Goal: Book appointment/travel/reservation

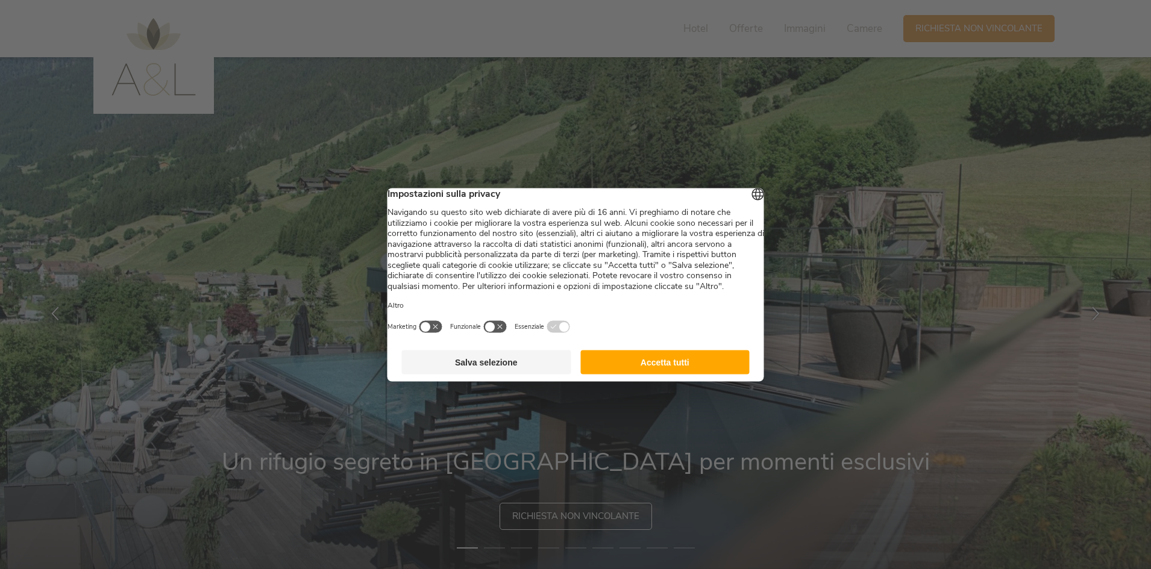
click at [665, 368] on button "Accetta tutti" at bounding box center [664, 362] width 169 height 24
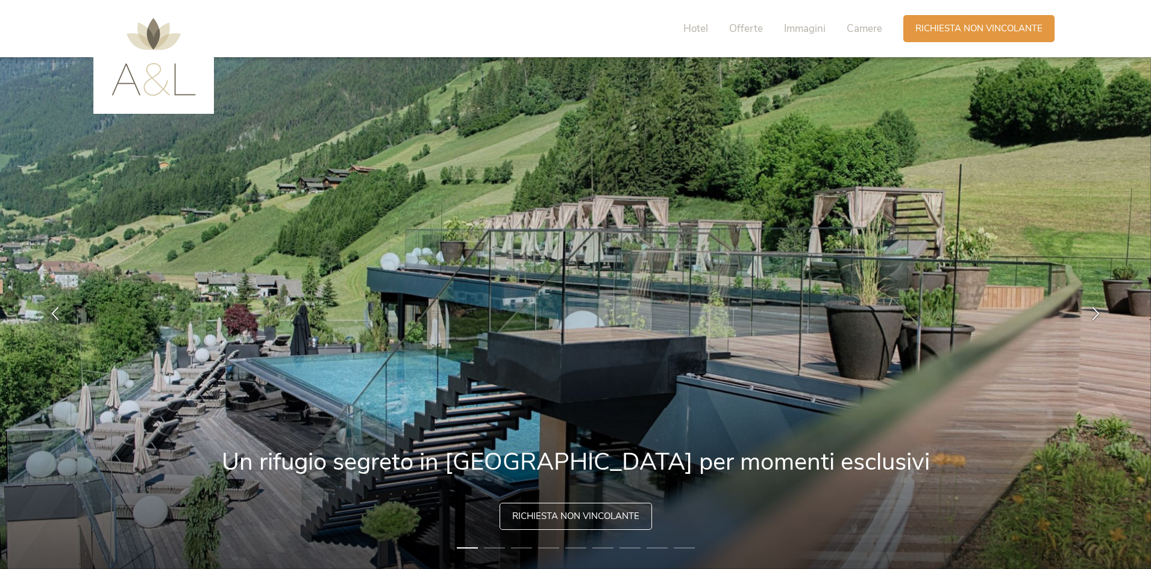
click at [566, 487] on img at bounding box center [575, 313] width 1151 height 512
click at [574, 512] on span "Richiesta non vincolante" at bounding box center [575, 515] width 127 height 13
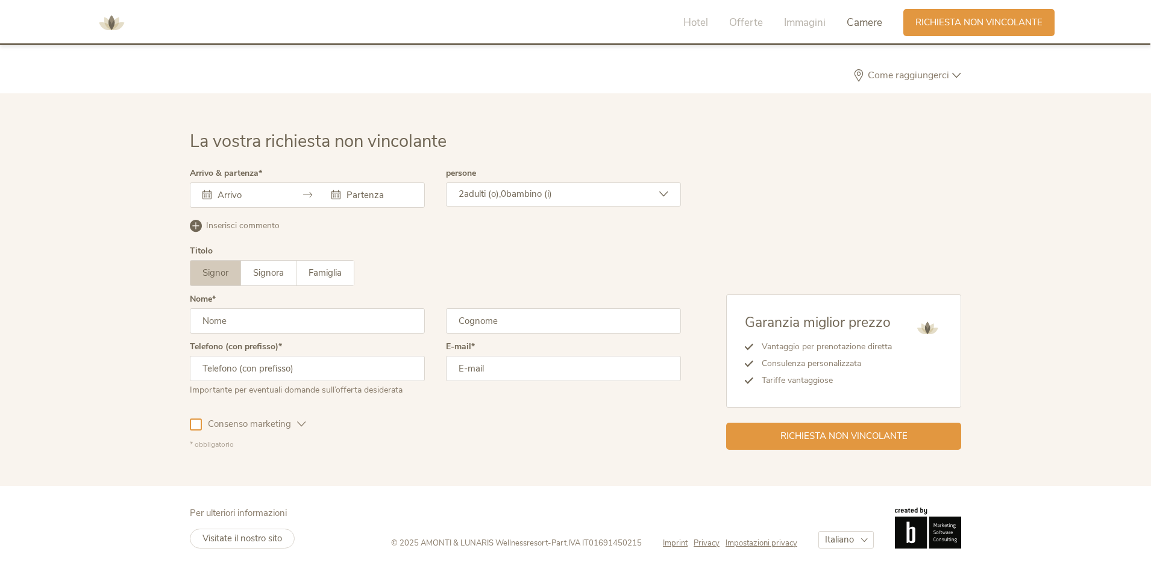
scroll to position [3630, 0]
click at [305, 193] on icon at bounding box center [307, 194] width 9 height 9
click at [242, 195] on input "text" at bounding box center [248, 195] width 69 height 12
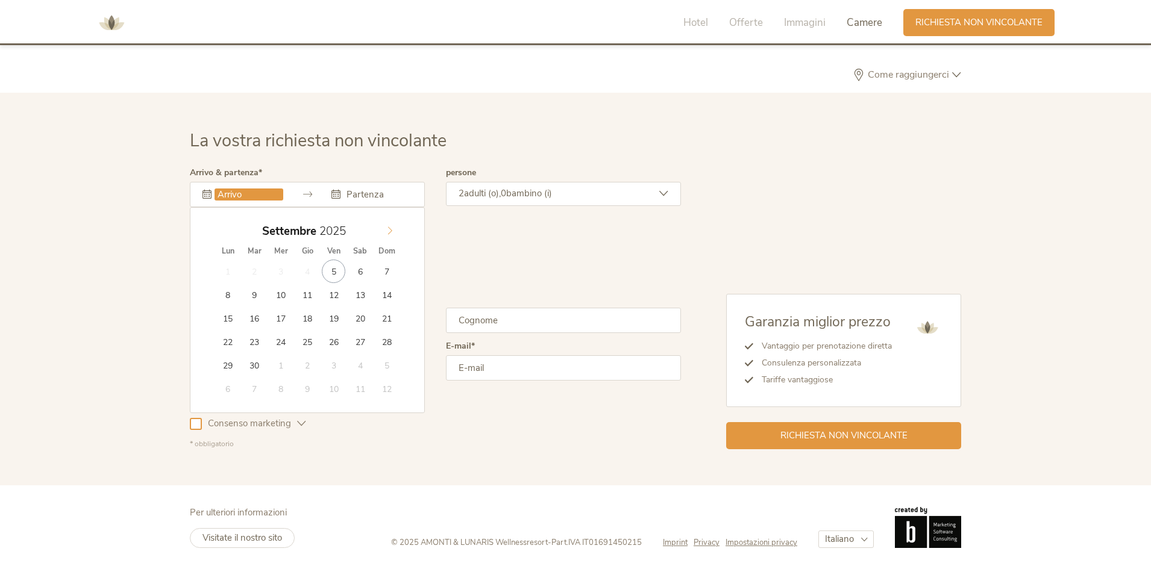
click at [391, 230] on icon at bounding box center [390, 231] width 4 height 8
type input "[DATE]"
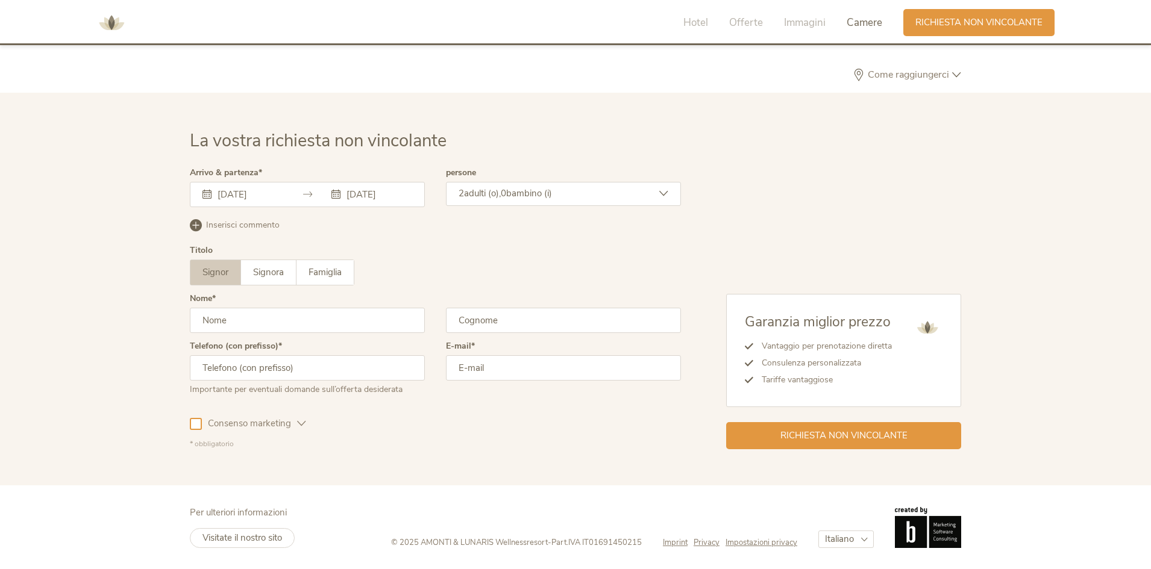
click at [665, 197] on icon at bounding box center [663, 193] width 9 height 9
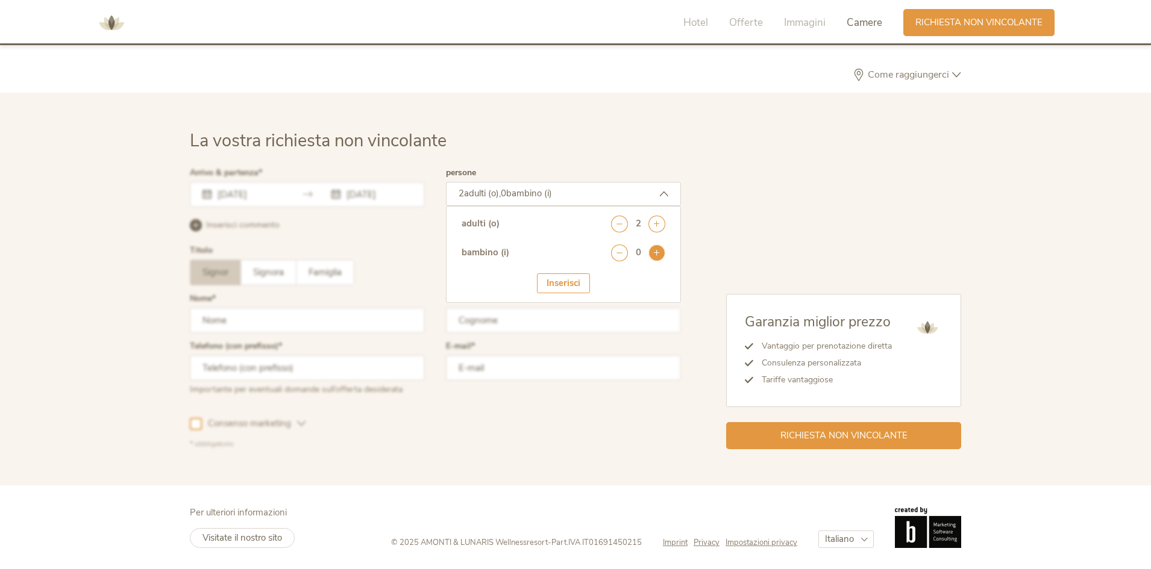
click at [659, 257] on icon at bounding box center [656, 253] width 17 height 17
click at [635, 281] on select "seleziona 0 1 2 3 4 5 6 7 8 9 10 11 12 13 14 15 16 17" at bounding box center [636, 286] width 60 height 20
select select "5"
click at [606, 276] on select "seleziona 0 1 2 3 4 5 6 7 8 9 10 11 12 13 14 15 16 17" at bounding box center [636, 286] width 60 height 20
click at [560, 116] on div "La vostra richiesta non vincolante Arrivo & partenza [DATE] [DATE] [DATE] Lun M…" at bounding box center [575, 289] width 1151 height 393
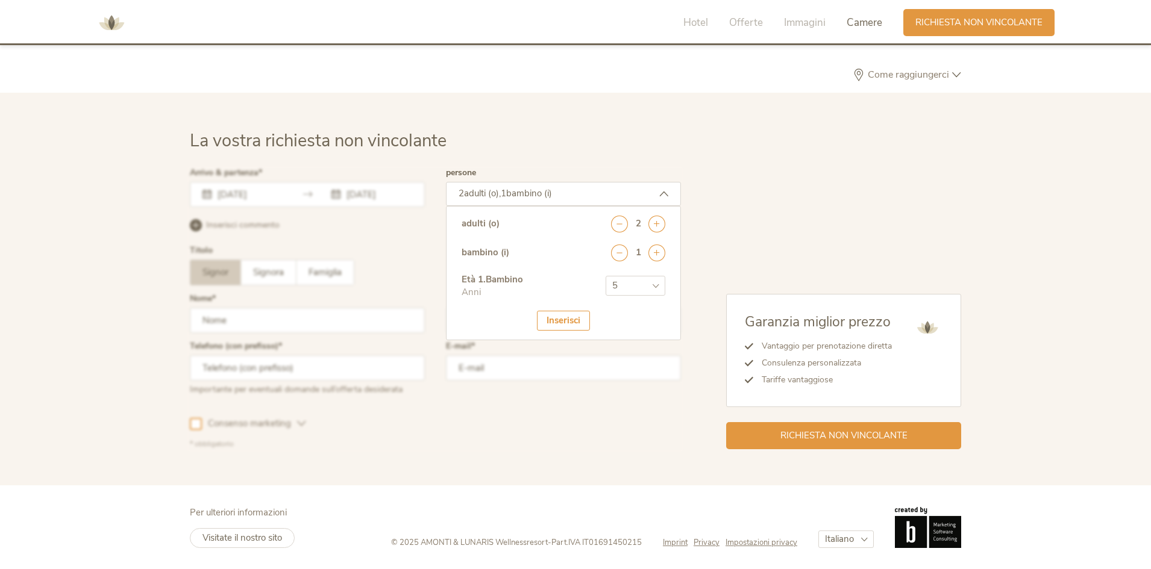
click at [565, 324] on div "Inserisci" at bounding box center [563, 321] width 53 height 20
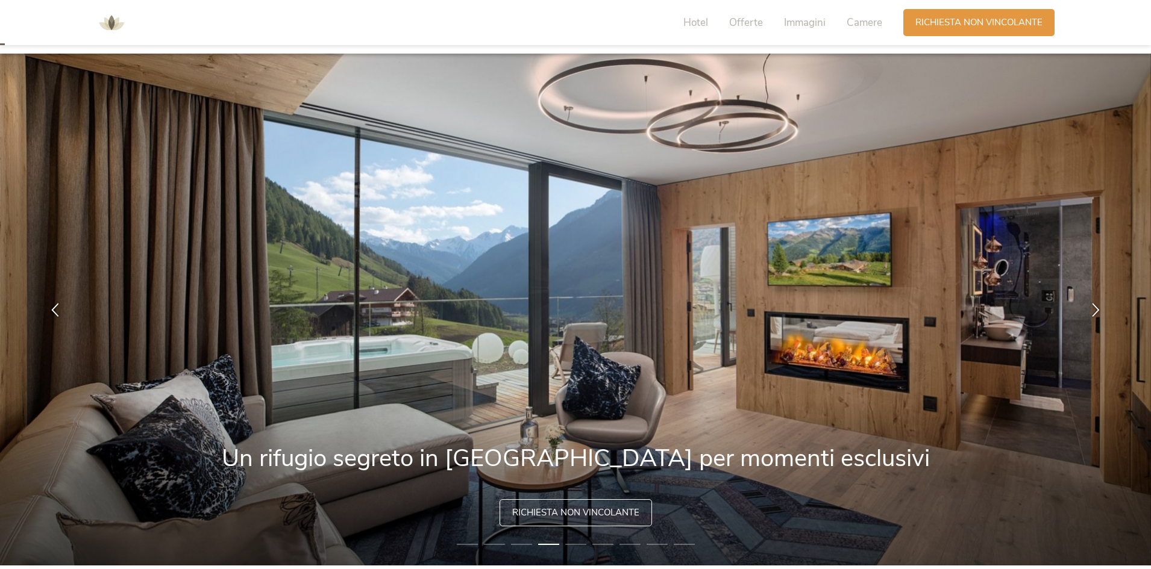
scroll to position [0, 0]
